Goal: Check status: Check status

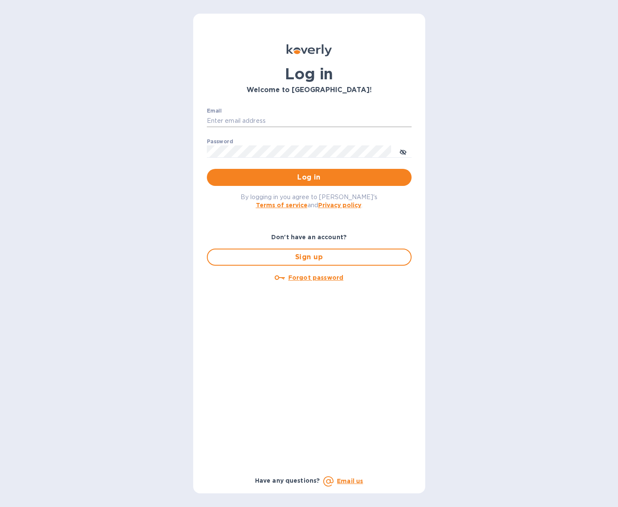
click at [251, 121] on input "Email" at bounding box center [309, 121] width 205 height 13
type input "[PERSON_NAME][EMAIL_ADDRESS][DOMAIN_NAME]"
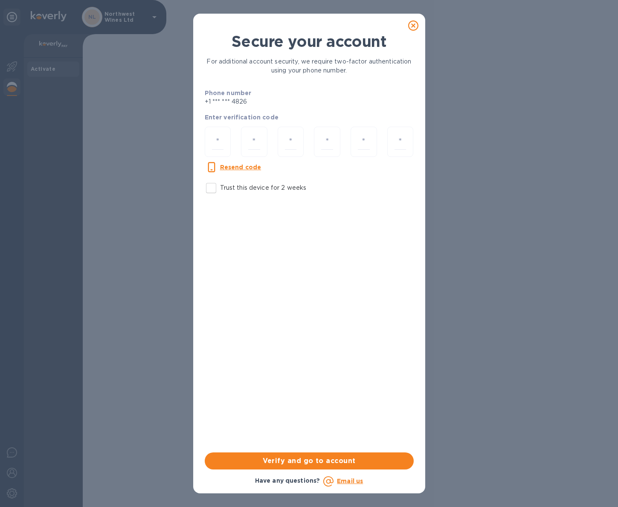
click at [225, 139] on div at bounding box center [218, 142] width 26 height 30
type input "9"
type input "4"
type input "6"
type input "2"
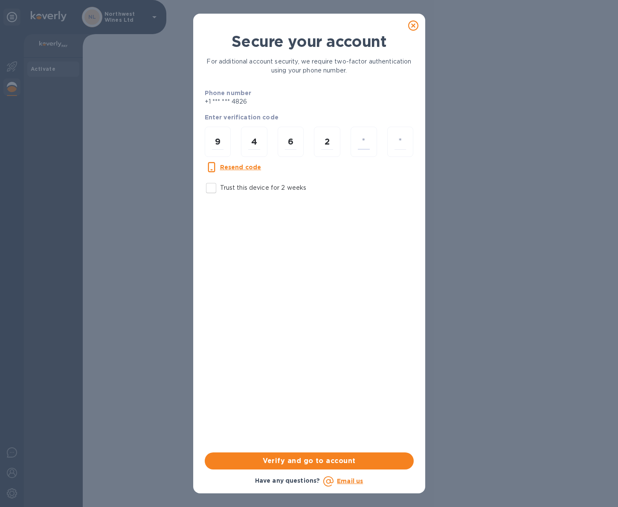
type input "6"
type input "8"
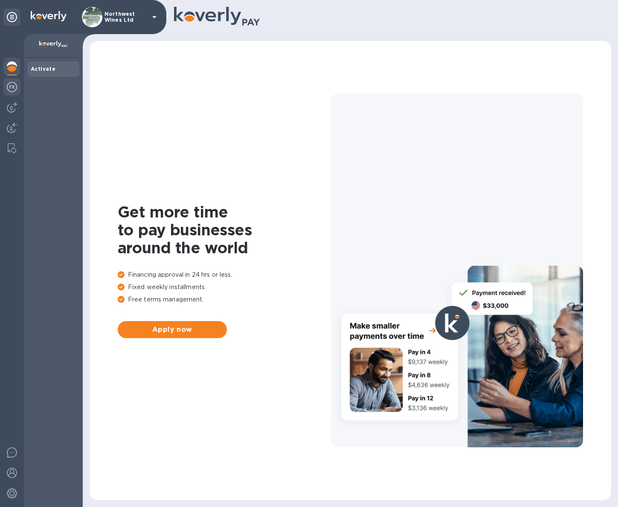
click at [11, 84] on img at bounding box center [12, 87] width 10 height 10
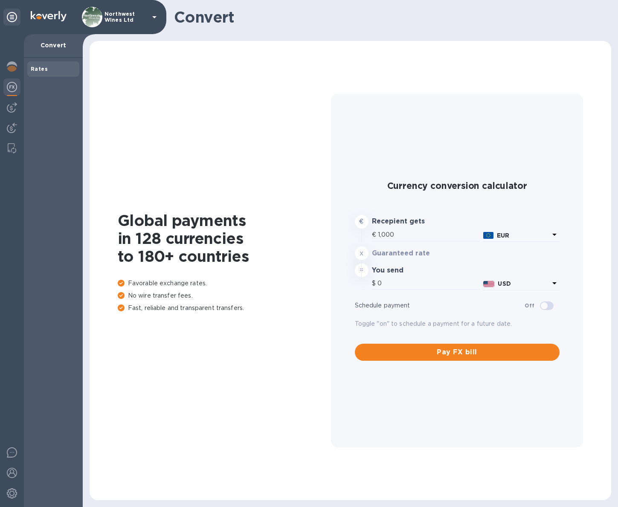
type input "1,171.54"
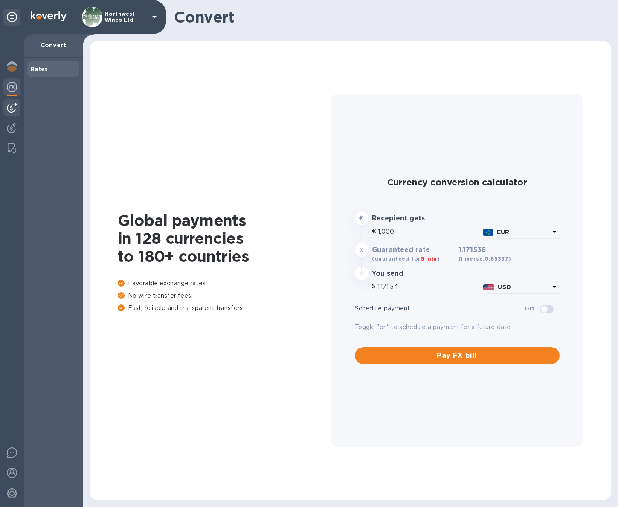
click at [12, 107] on img at bounding box center [12, 107] width 10 height 10
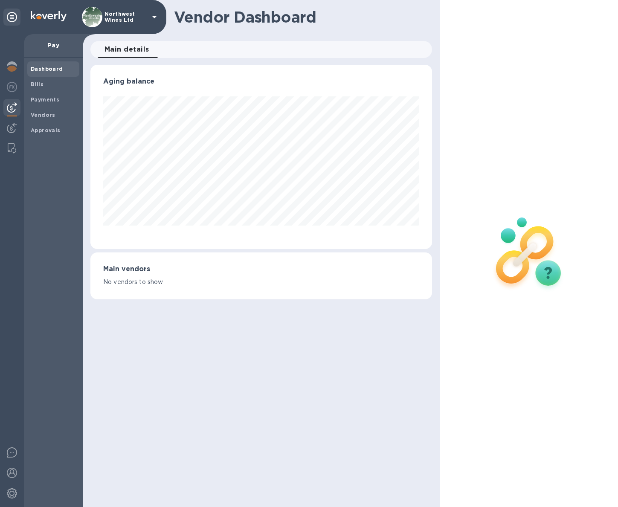
scroll to position [184, 341]
click at [52, 97] on b "Payments" at bounding box center [45, 99] width 29 height 6
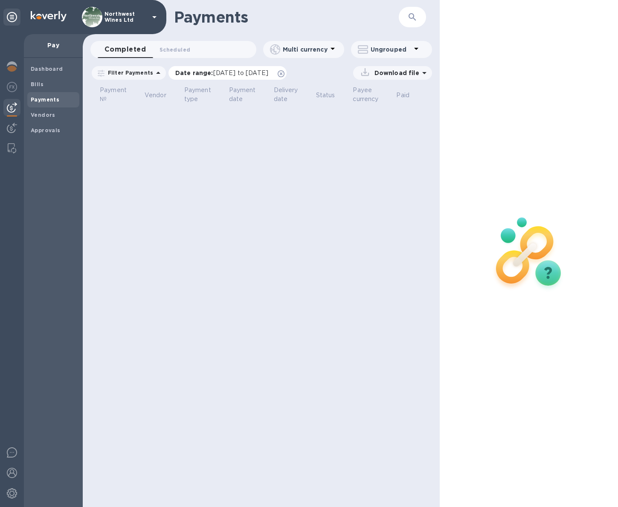
click at [224, 71] on span "[DATE] to [DATE]" at bounding box center [240, 73] width 55 height 7
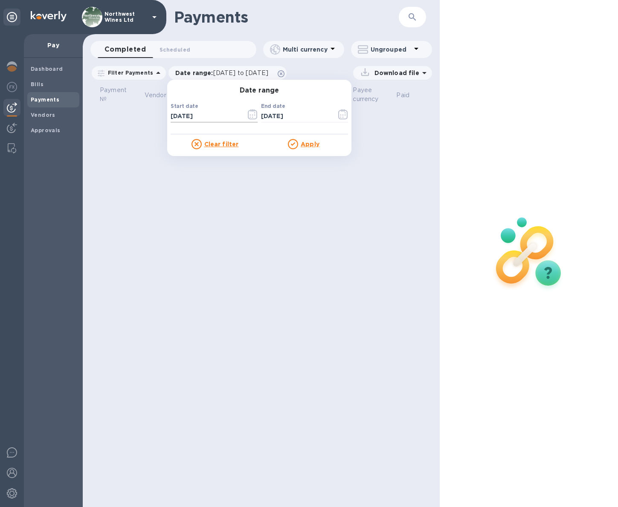
click at [177, 122] on input "[DATE]" at bounding box center [205, 116] width 69 height 13
click at [172, 119] on input "[DATE]" at bounding box center [205, 116] width 69 height 13
click at [248, 115] on icon "button" at bounding box center [253, 114] width 10 height 10
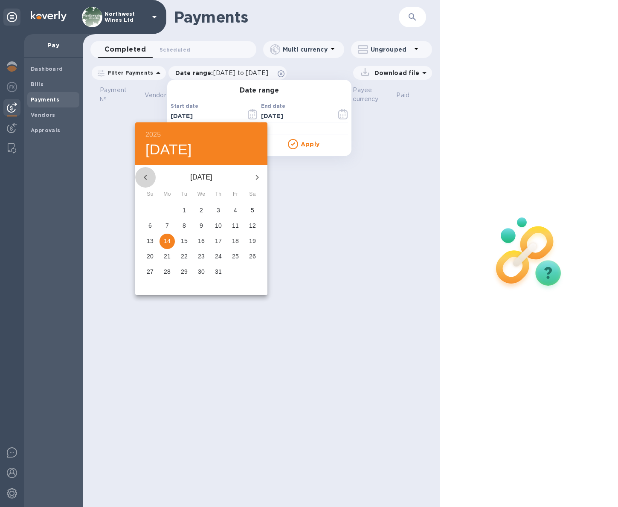
click at [148, 174] on icon "button" at bounding box center [145, 177] width 10 height 10
click at [148, 176] on icon "button" at bounding box center [145, 177] width 10 height 10
click at [185, 209] on p "1" at bounding box center [184, 210] width 3 height 9
type input "[DATE]"
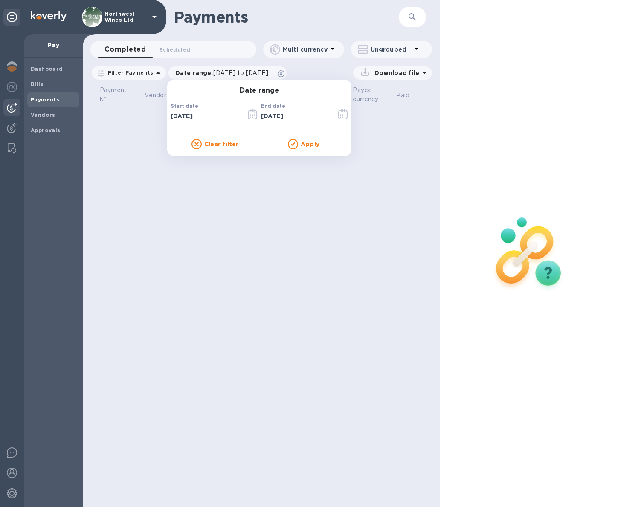
click at [309, 145] on u "Apply" at bounding box center [310, 144] width 19 height 7
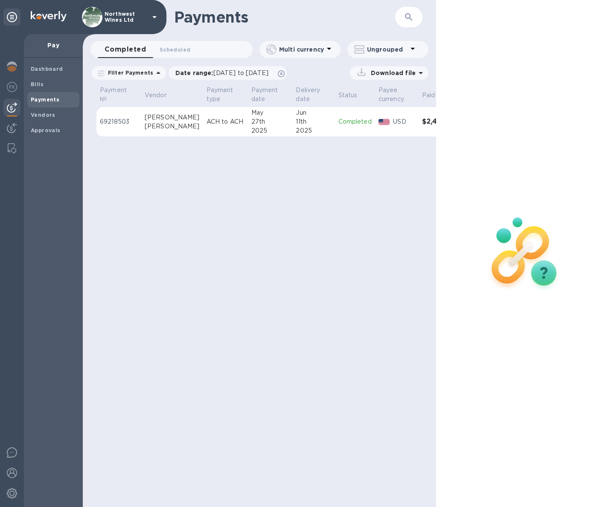
click at [120, 119] on p "69218503" at bounding box center [119, 121] width 38 height 9
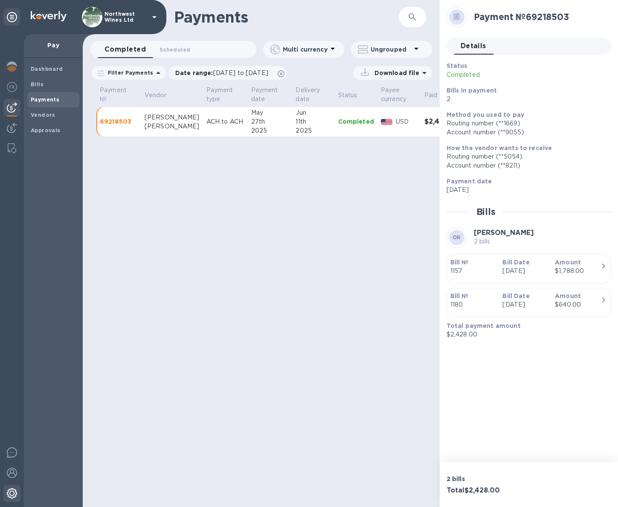
click at [12, 493] on img at bounding box center [12, 493] width 10 height 10
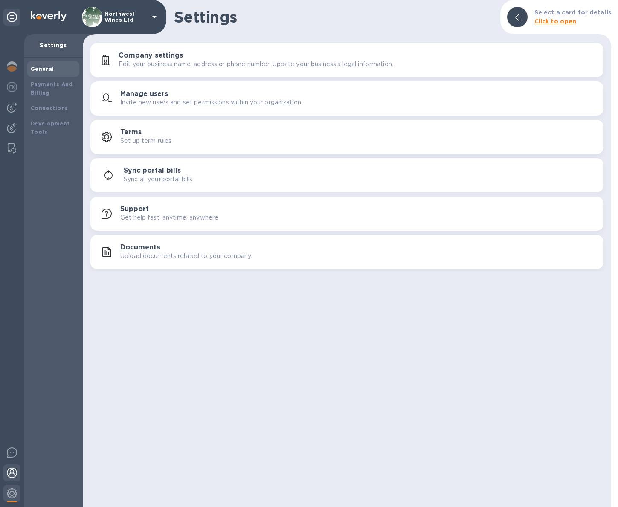
click at [12, 472] on img at bounding box center [12, 473] width 10 height 10
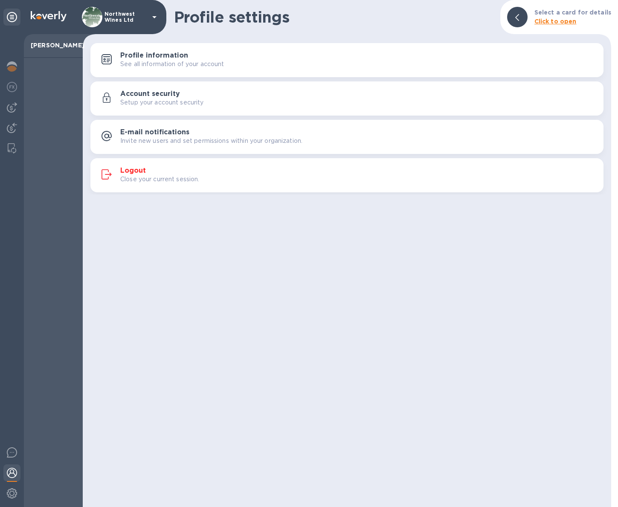
click at [131, 170] on h3 "Logout" at bounding box center [133, 171] width 26 height 8
